Goal: Find specific page/section: Locate a particular part of the current website

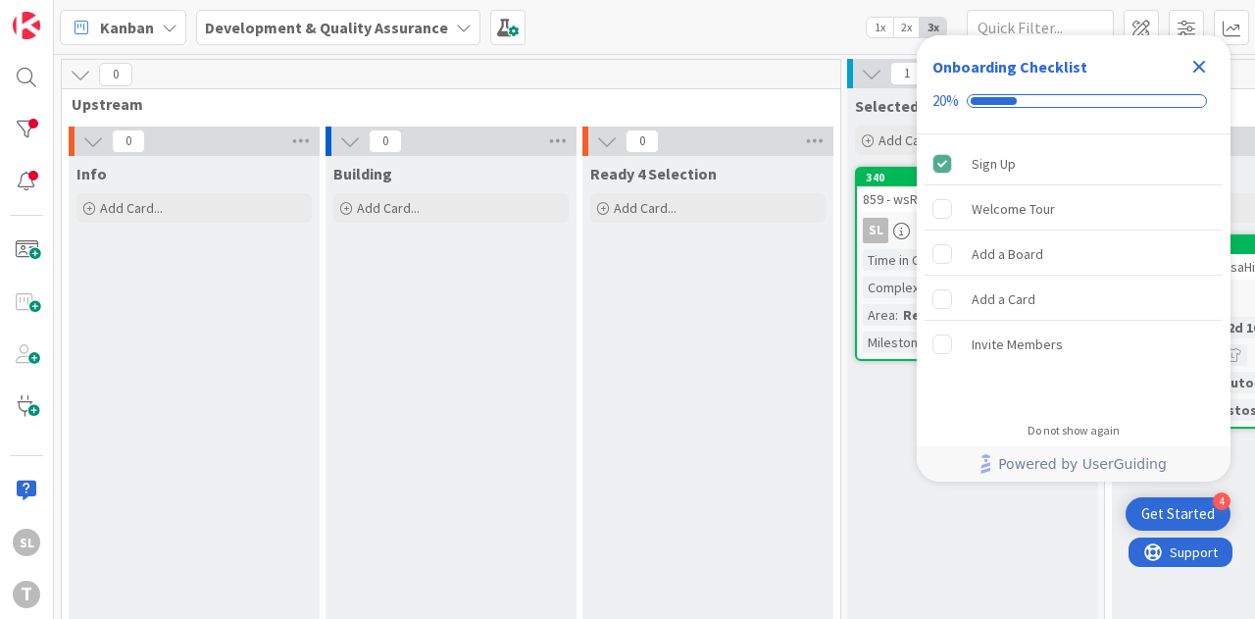
click at [1202, 66] on icon "Close Checklist" at bounding box center [1199, 67] width 24 height 24
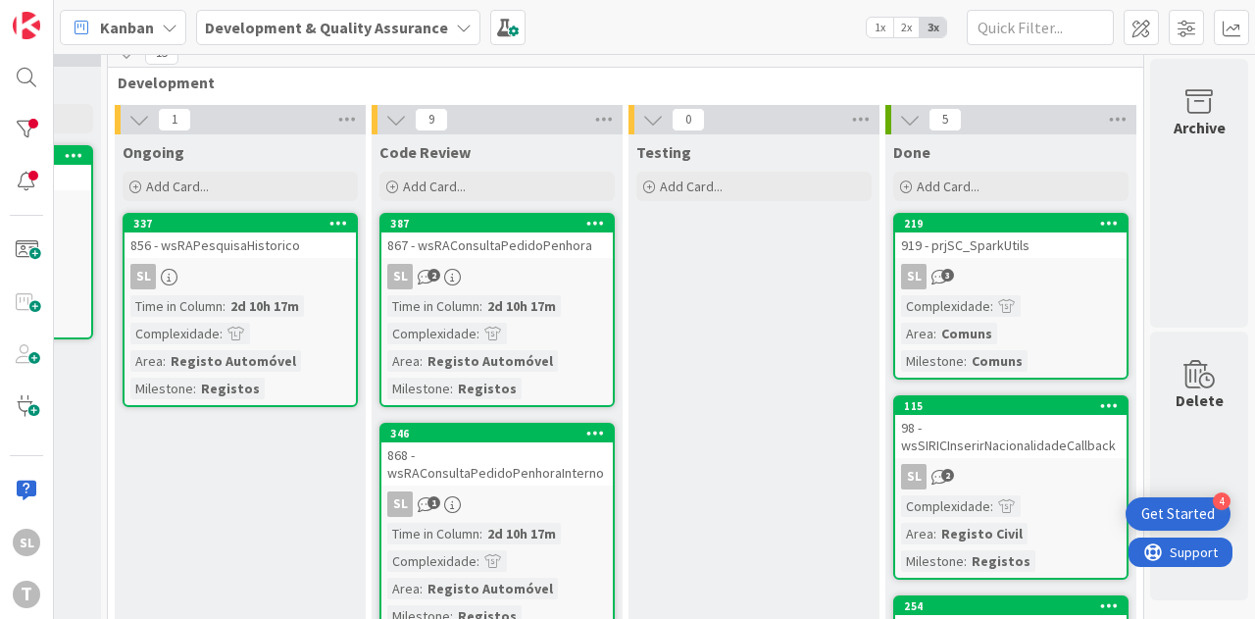
scroll to position [0, 1010]
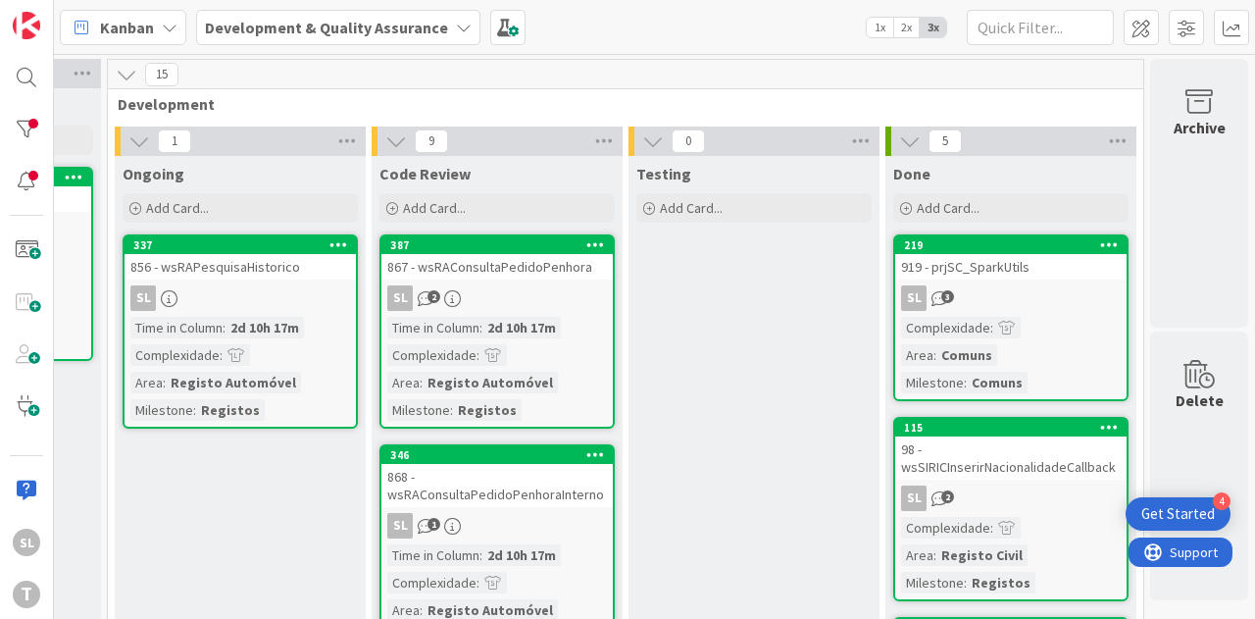
click at [283, 291] on div "SL" at bounding box center [239, 297] width 231 height 25
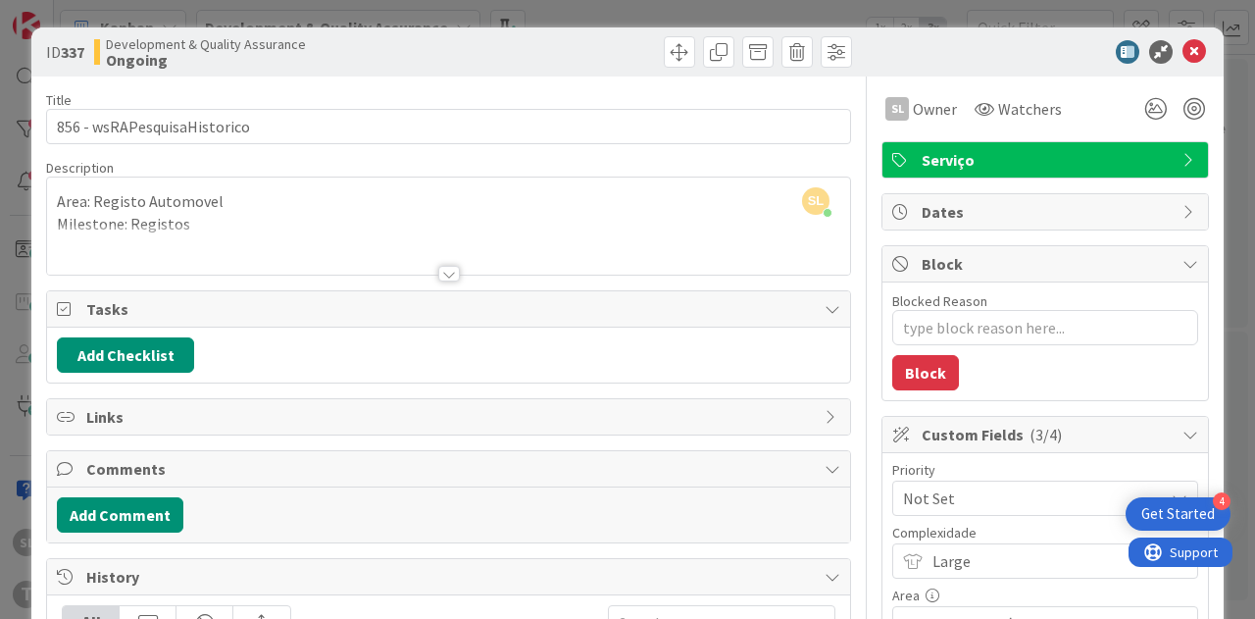
click at [346, 12] on div "ID 337 Development & Quality Assurance Ongoing Title 27 / 128 856 - wsRAPesquis…" at bounding box center [627, 309] width 1255 height 619
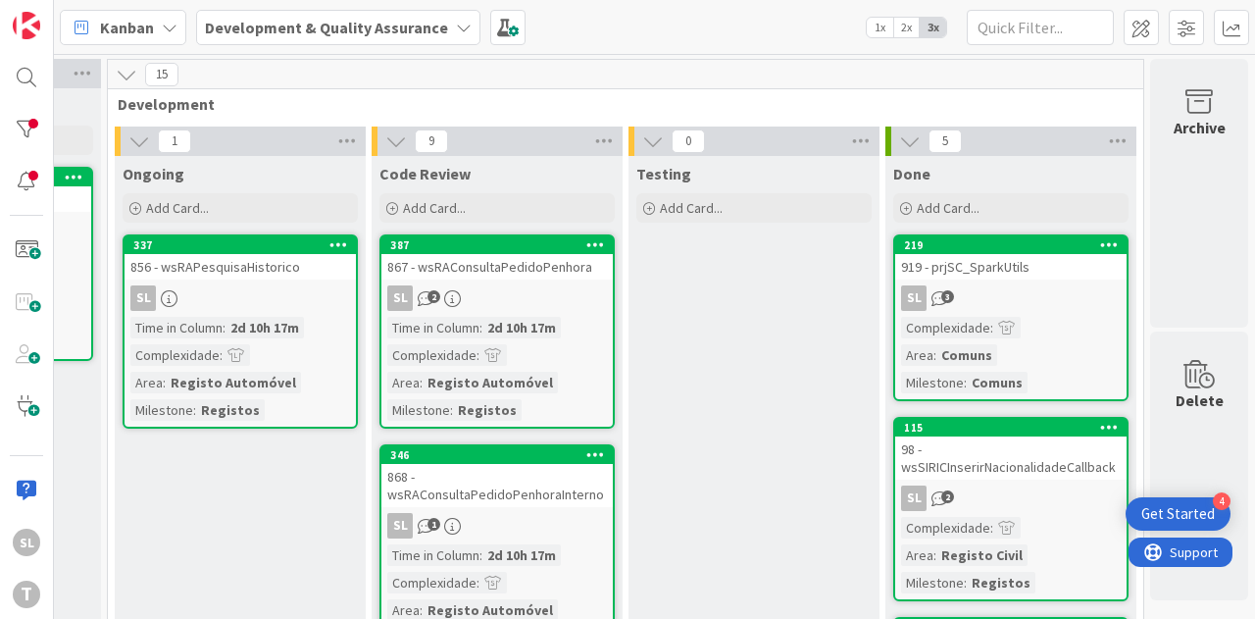
click at [527, 283] on link "387 867 - wsRAConsultaPedidoPenhora SL 2 Time in [GEOGRAPHIC_DATA] : 2d 10h 17m…" at bounding box center [496, 331] width 235 height 194
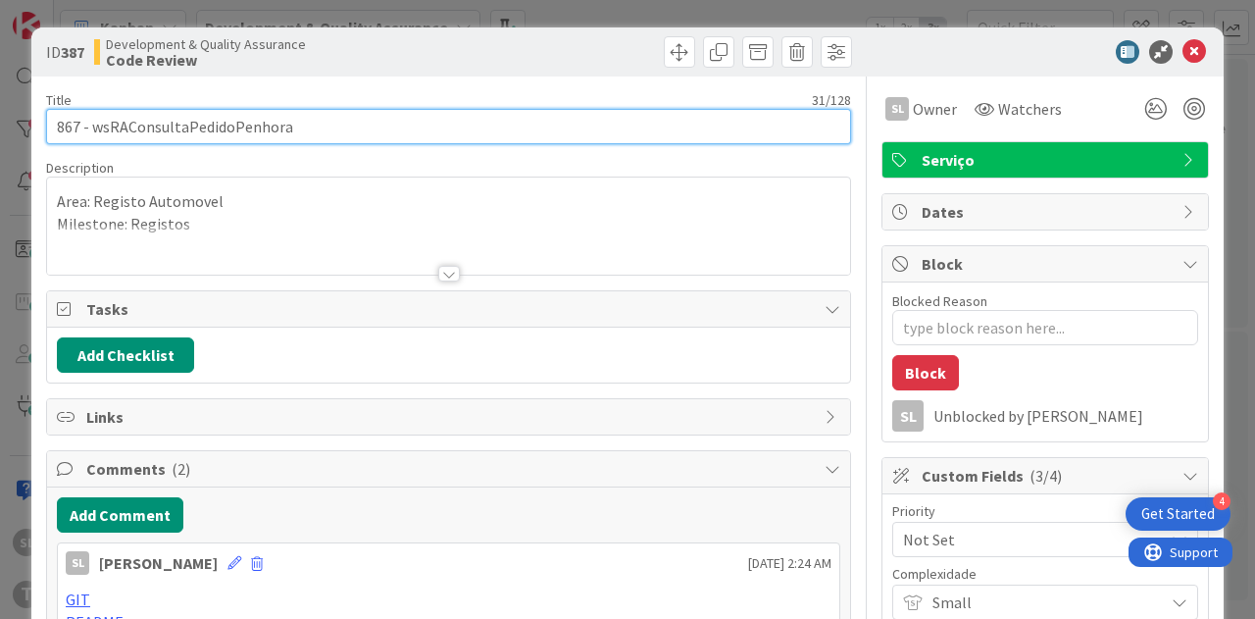
click at [273, 119] on input "867 - wsRAConsultaPedidoPenhora" at bounding box center [448, 126] width 805 height 35
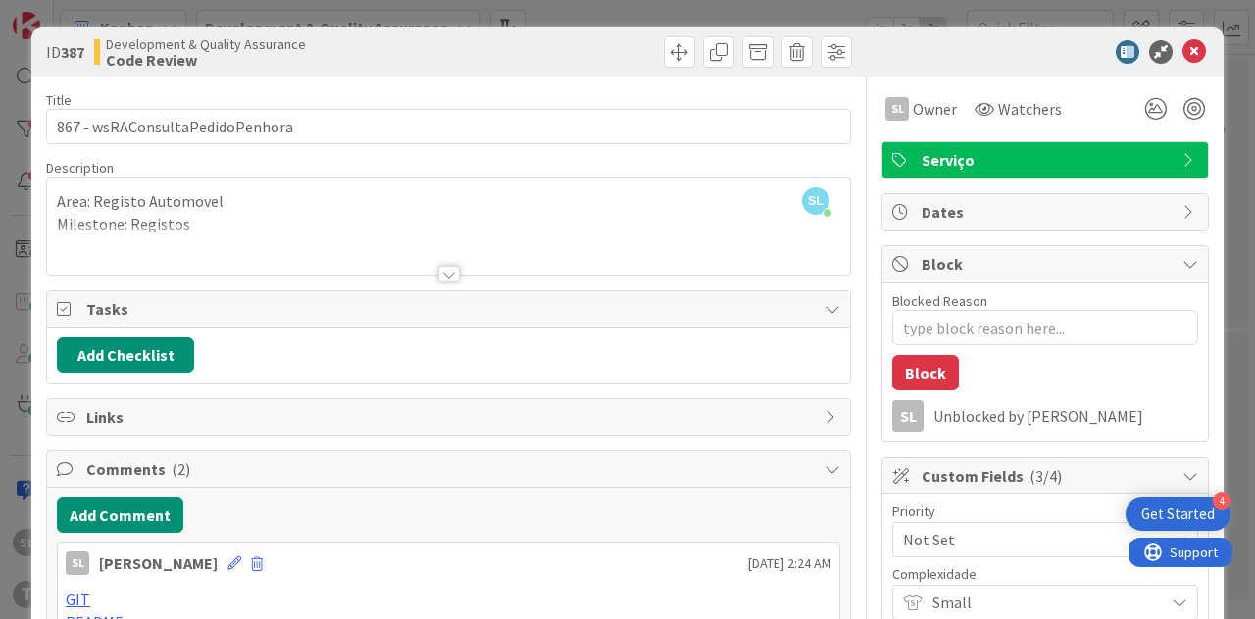
type textarea "x"
